Goal: Task Accomplishment & Management: Use online tool/utility

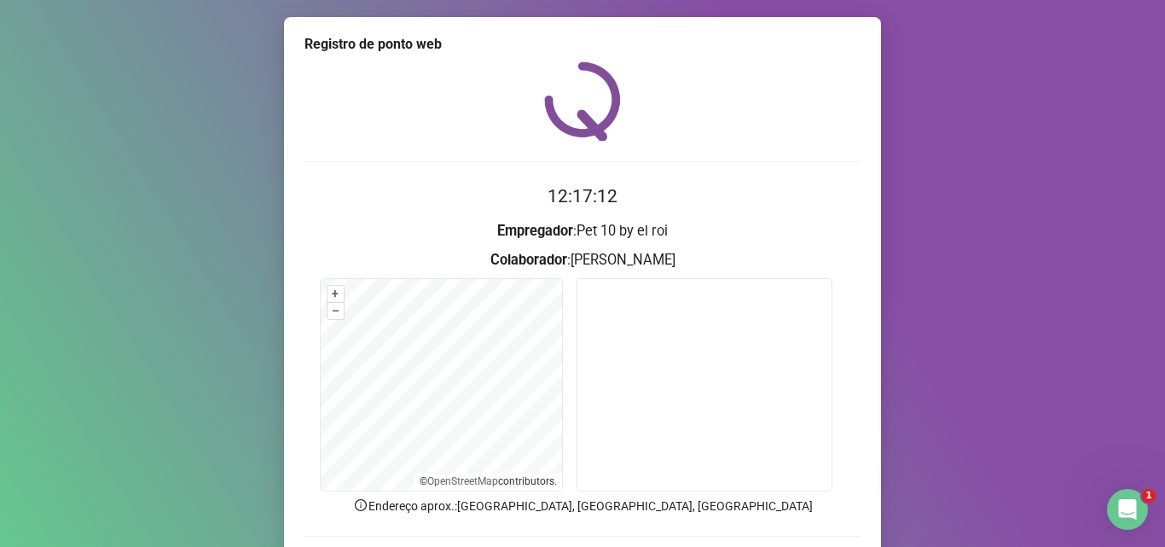
scroll to position [119, 0]
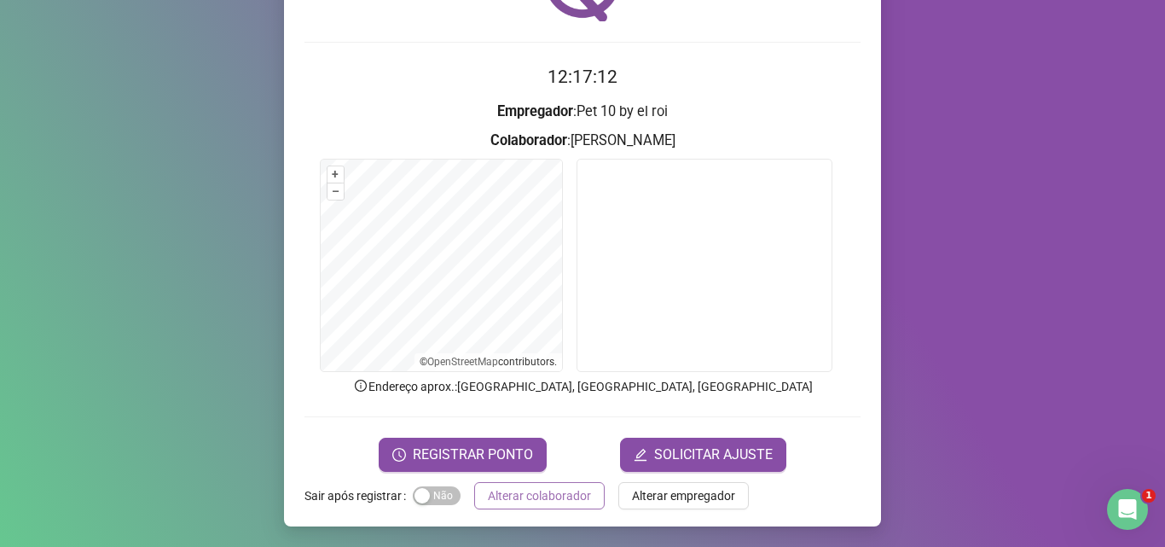
click at [542, 497] on span "Alterar colaborador" at bounding box center [539, 495] width 103 height 19
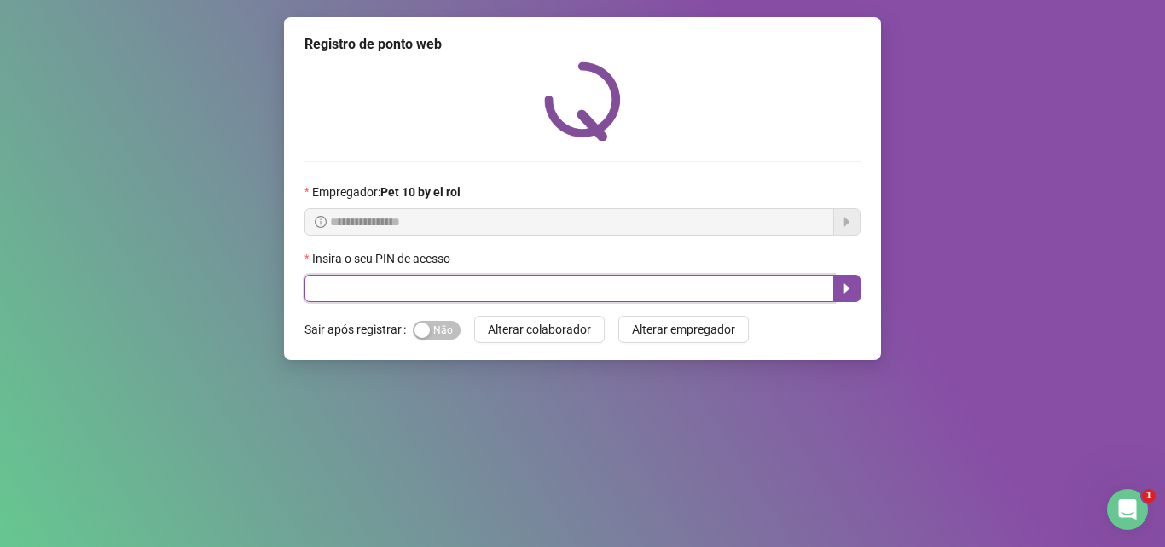
click at [509, 283] on input "text" at bounding box center [570, 288] width 530 height 27
type input "*****"
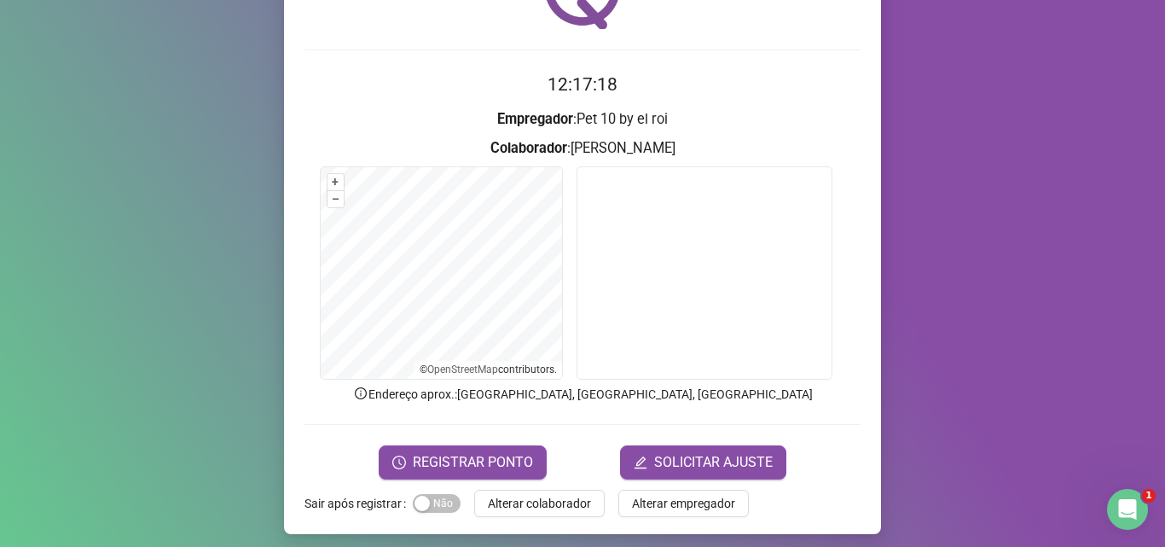
scroll to position [119, 0]
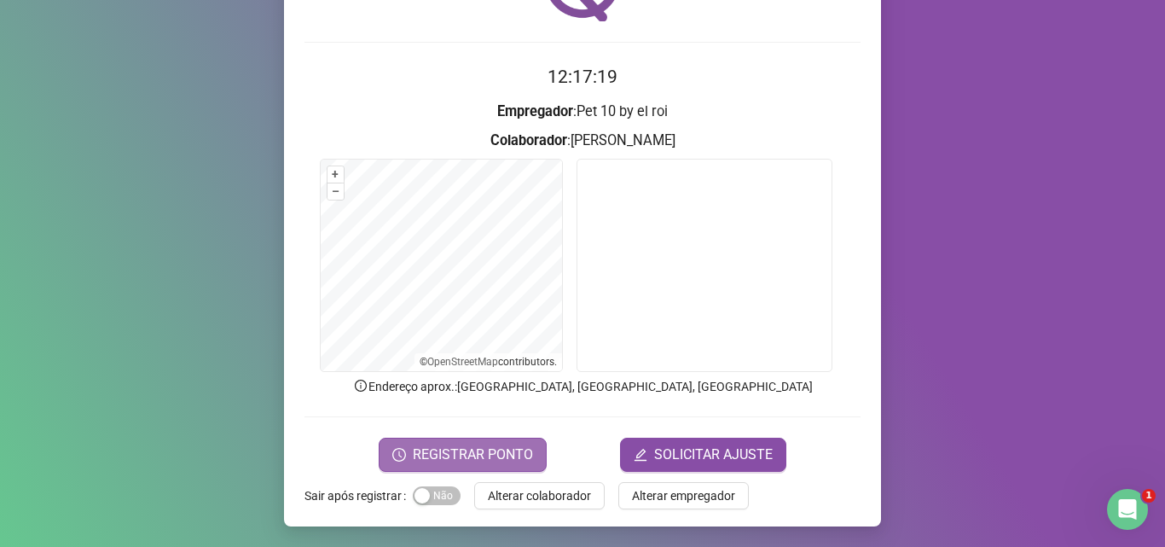
click at [463, 439] on button "REGISTRAR PONTO" at bounding box center [463, 455] width 168 height 34
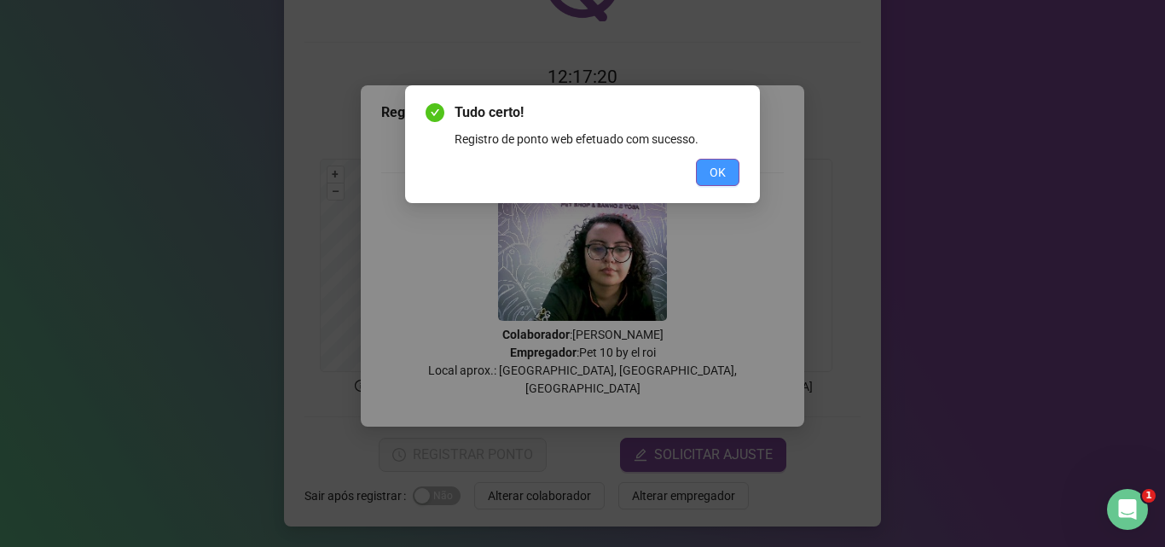
click at [712, 173] on span "OK" at bounding box center [718, 172] width 16 height 19
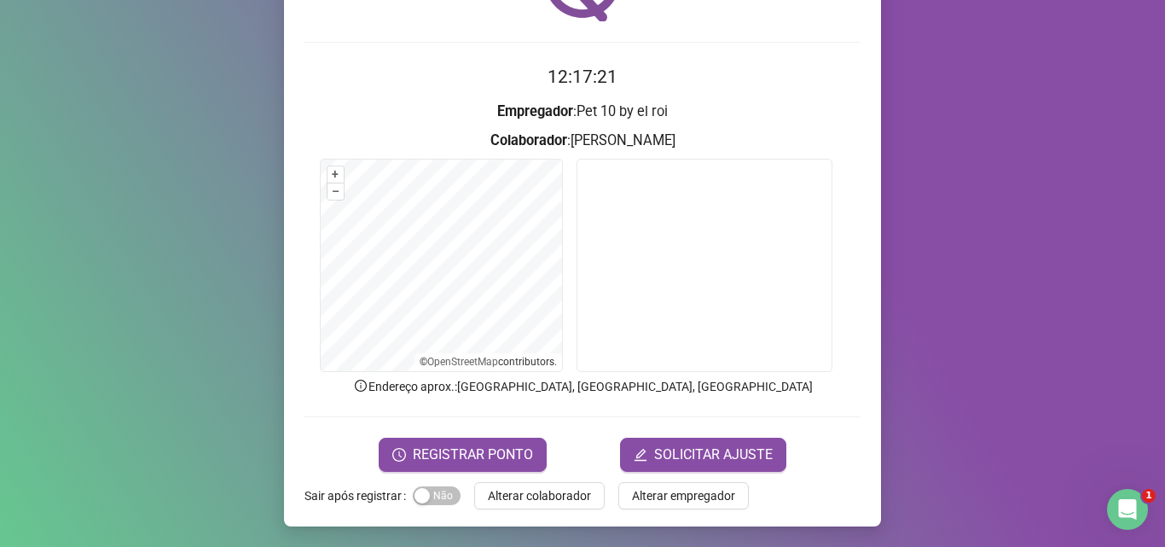
click at [522, 490] on span "Alterar colaborador" at bounding box center [539, 495] width 103 height 19
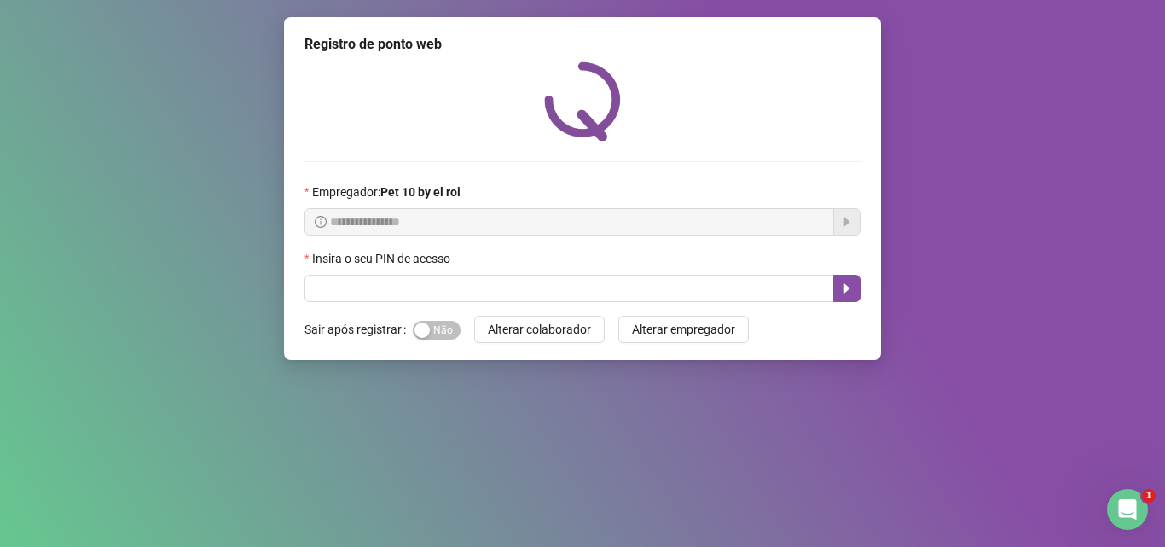
scroll to position [0, 0]
click at [532, 312] on div "**********" at bounding box center [582, 188] width 597 height 343
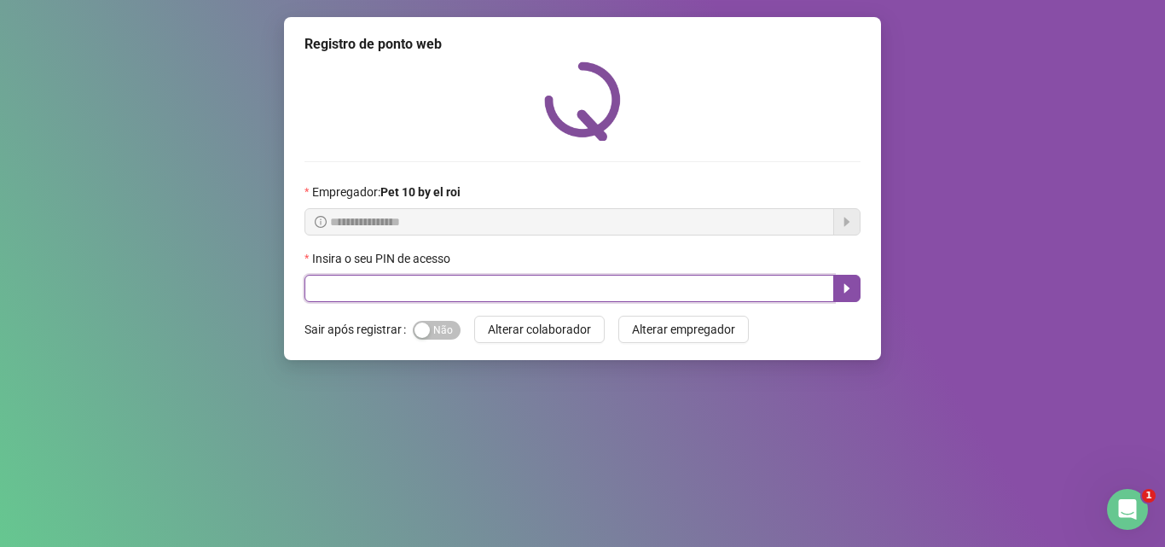
click at [537, 298] on input "text" at bounding box center [570, 288] width 530 height 27
type input "*****"
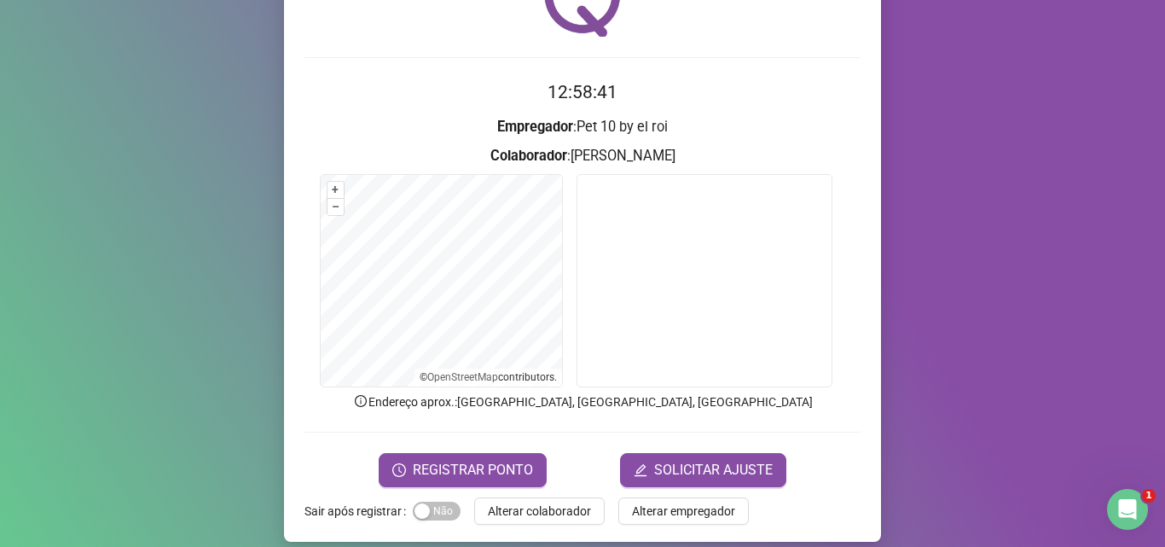
scroll to position [119, 0]
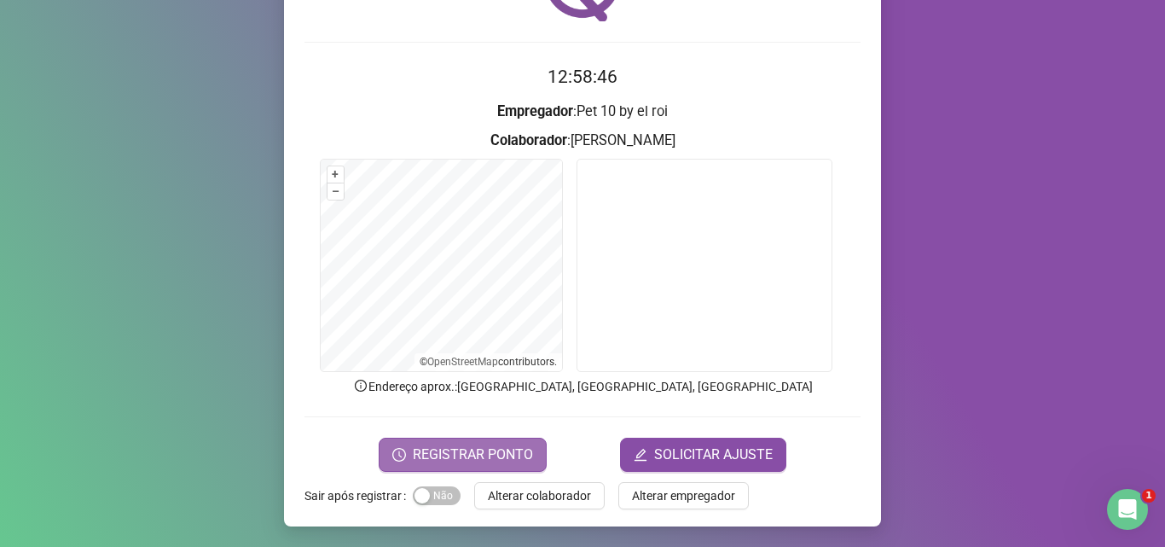
click at [468, 450] on span "REGISTRAR PONTO" at bounding box center [473, 455] width 120 height 20
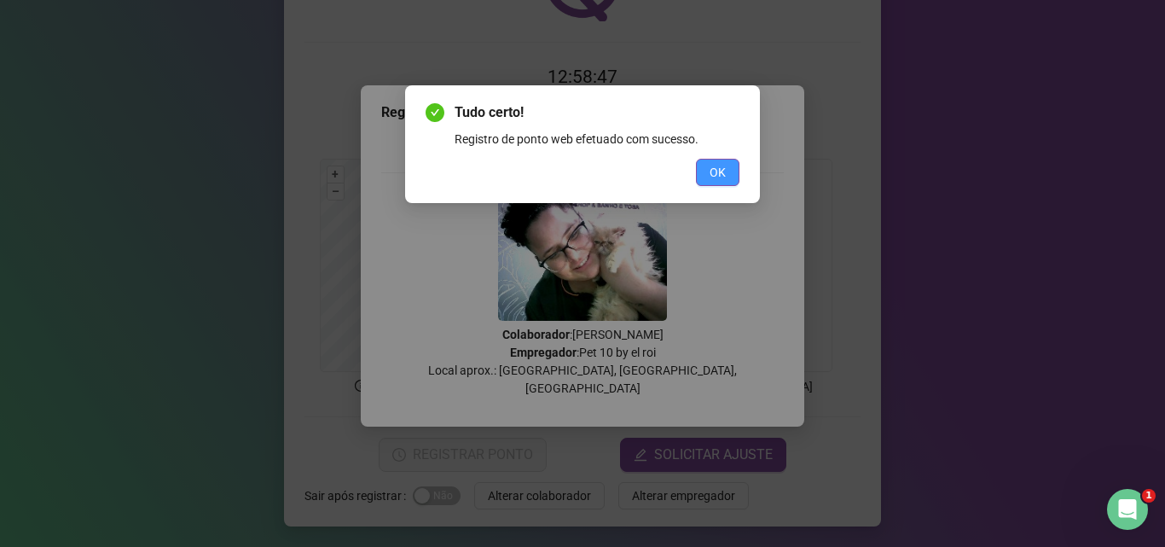
click at [707, 169] on button "OK" at bounding box center [718, 172] width 44 height 27
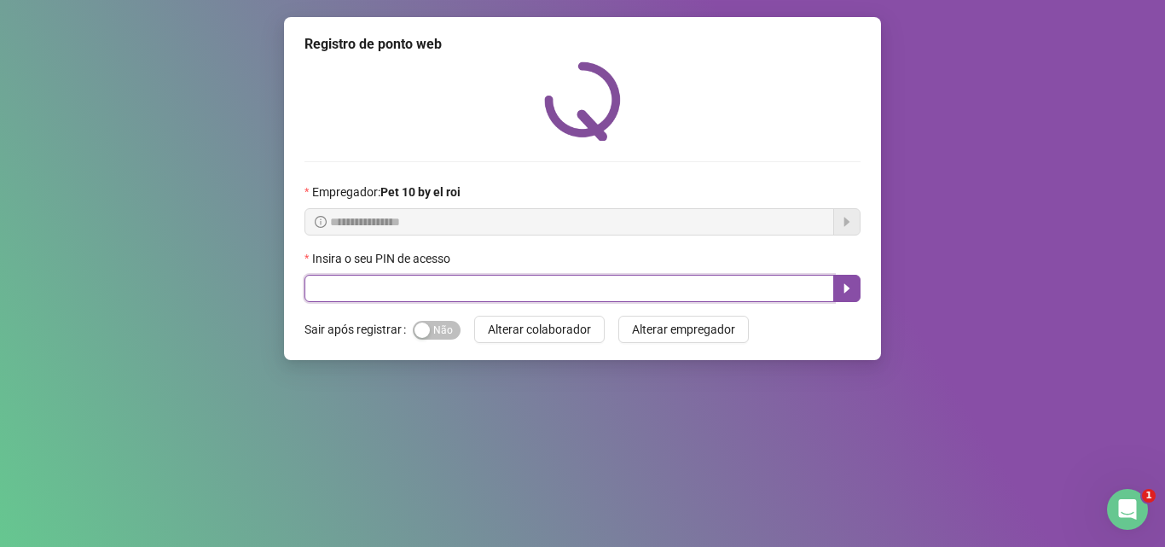
click at [519, 295] on input "text" at bounding box center [570, 288] width 530 height 27
type input "*****"
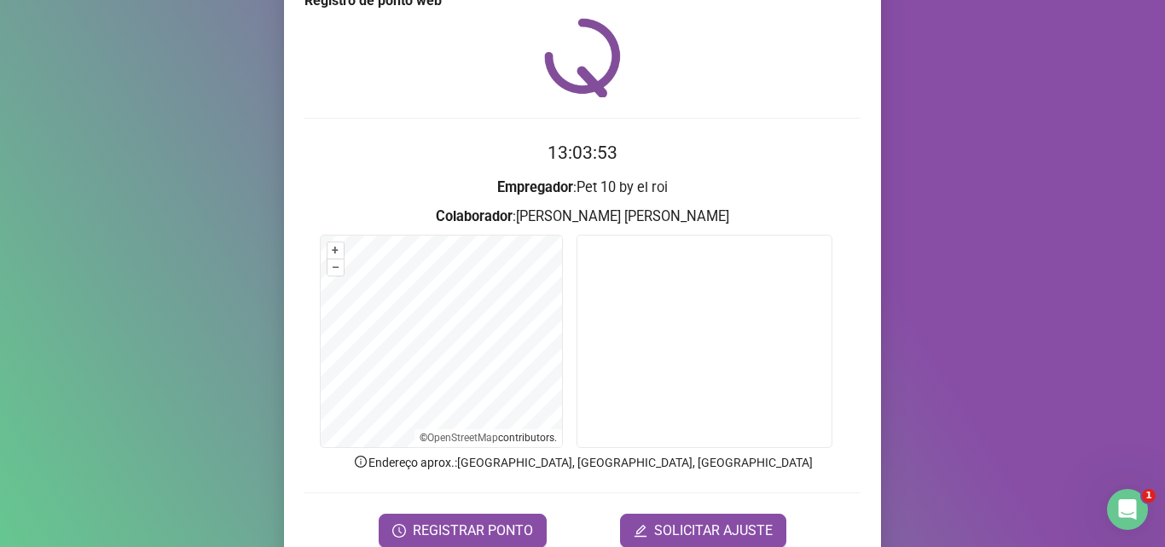
scroll to position [85, 0]
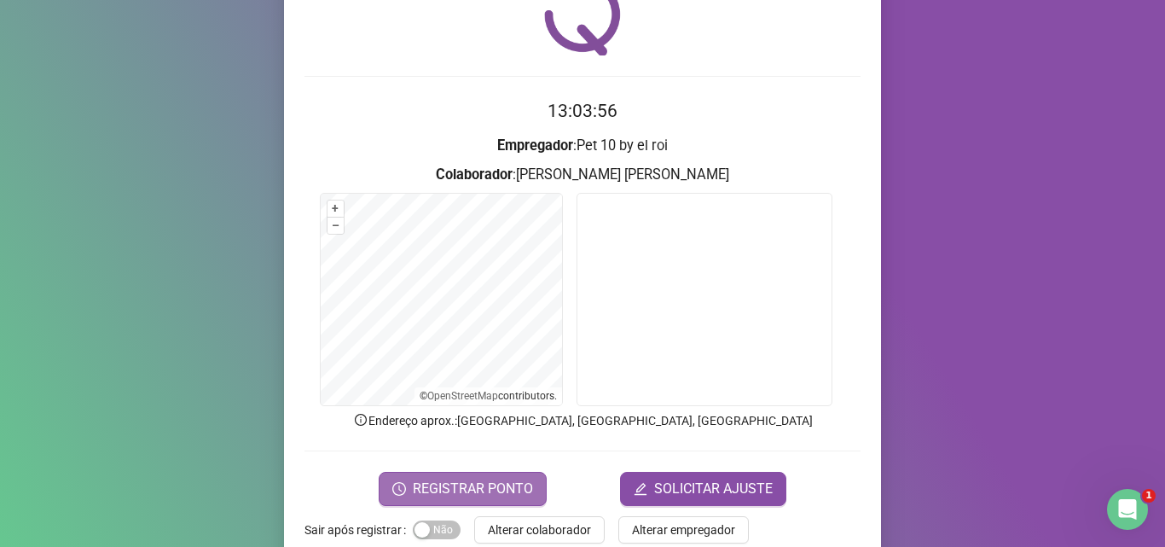
click at [504, 485] on span "REGISTRAR PONTO" at bounding box center [473, 489] width 120 height 20
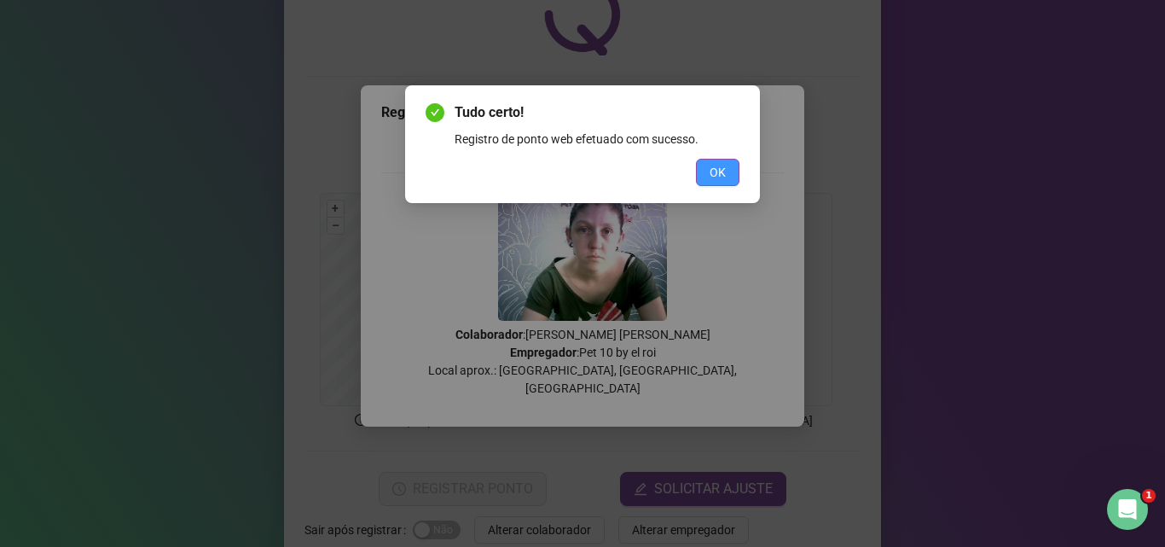
click at [728, 171] on button "OK" at bounding box center [718, 172] width 44 height 27
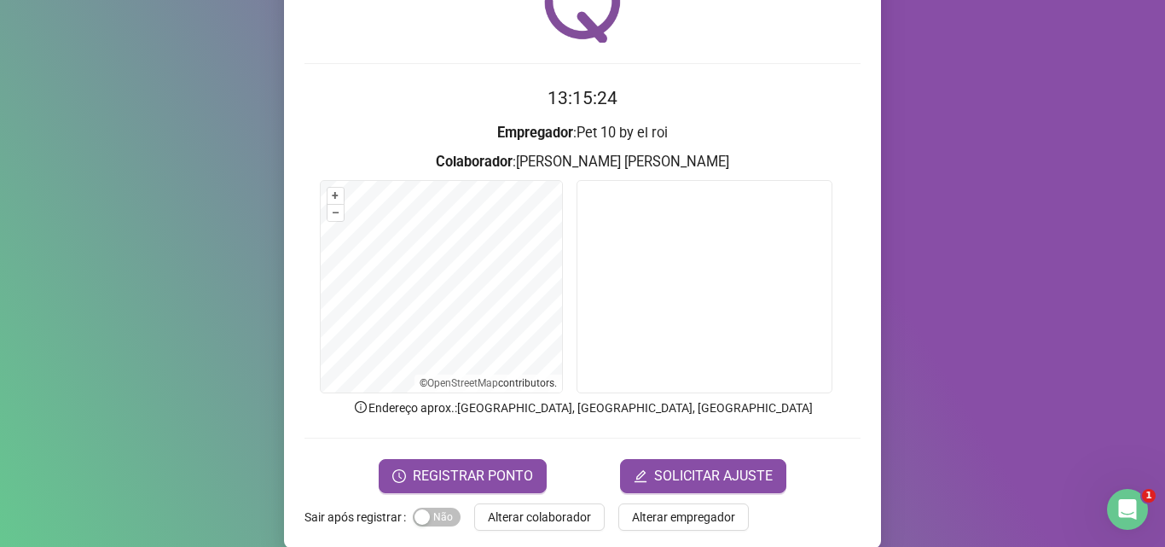
scroll to position [119, 0]
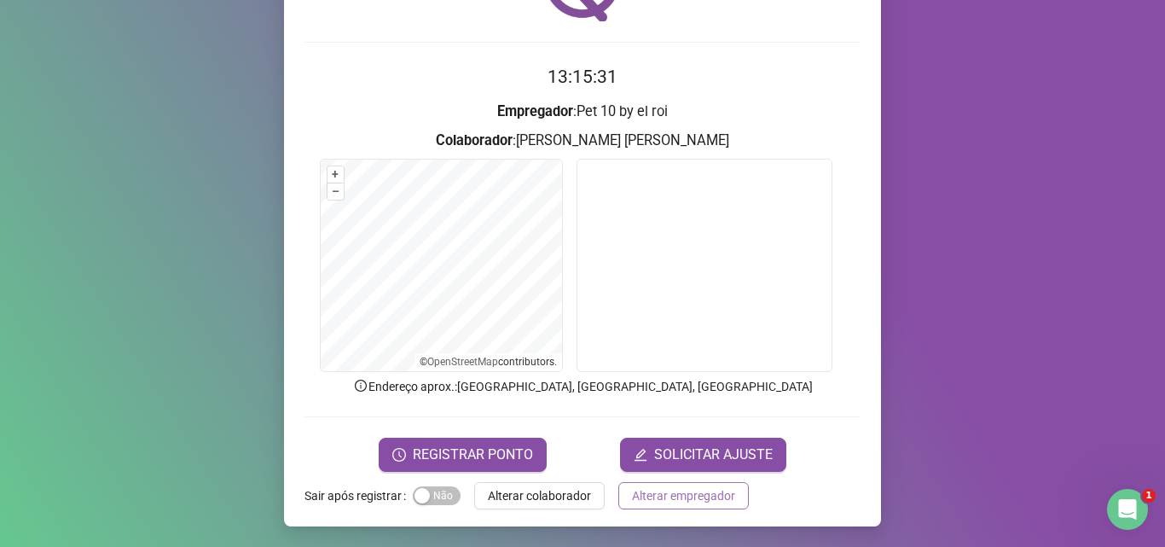
click at [707, 500] on span "Alterar empregador" at bounding box center [683, 495] width 103 height 19
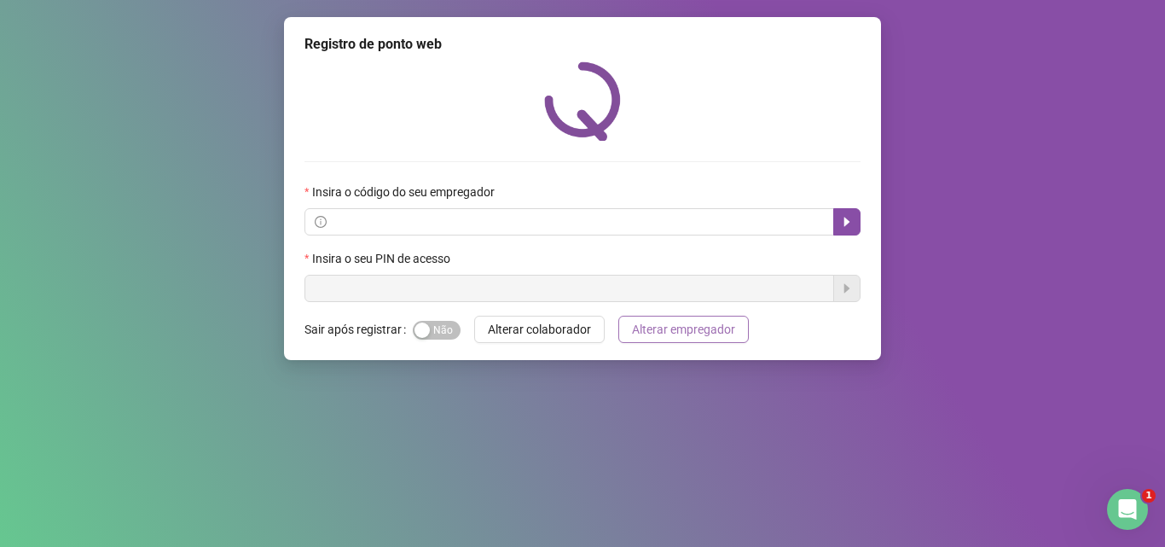
scroll to position [0, 0]
